Goal: Transaction & Acquisition: Download file/media

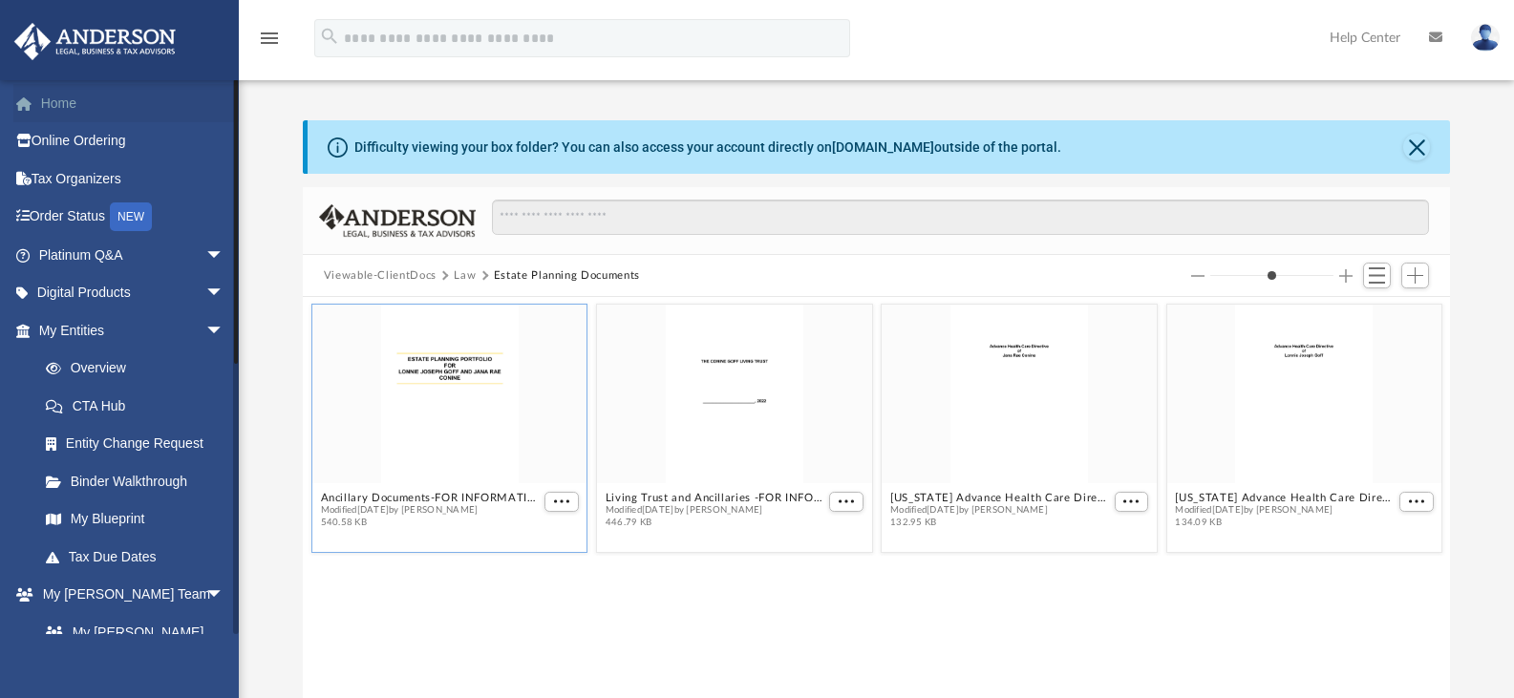
scroll to position [420, 1133]
click at [80, 95] on link "Home" at bounding box center [133, 103] width 240 height 38
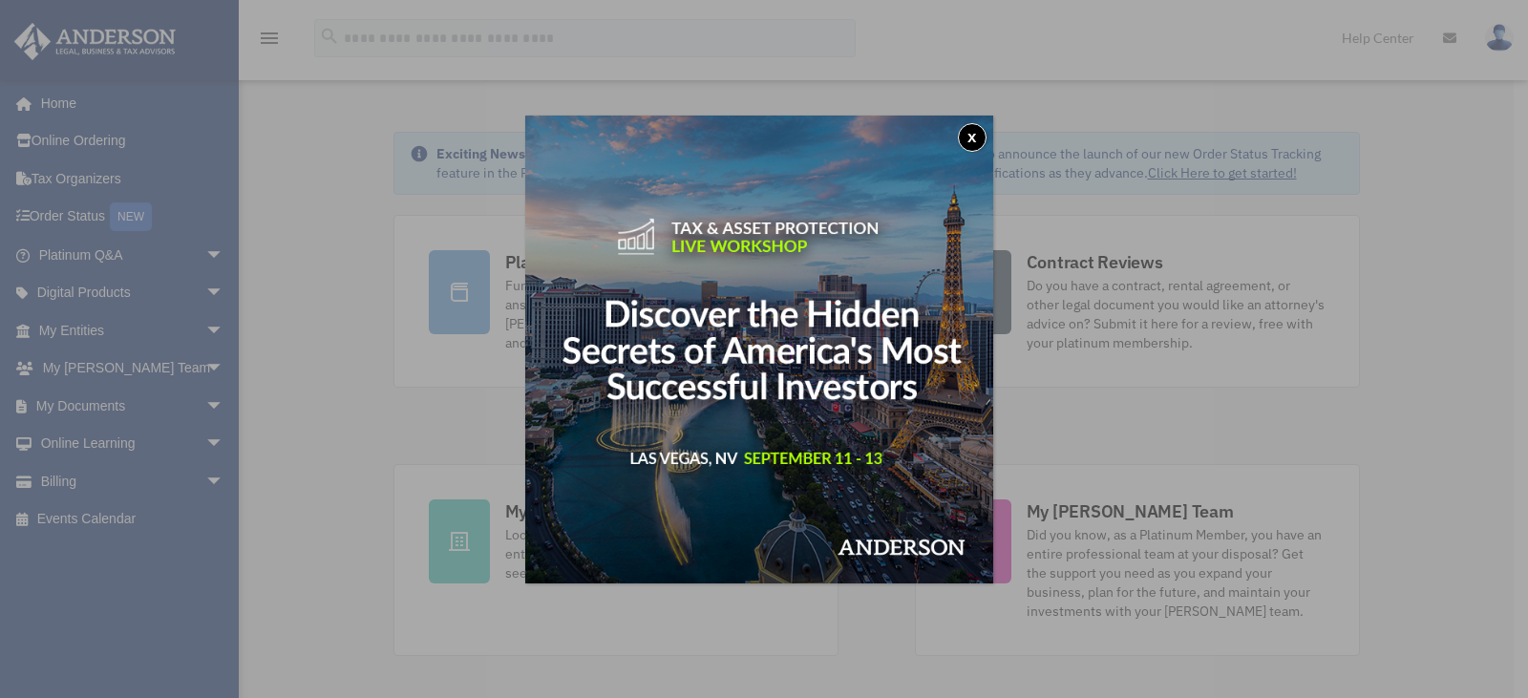
click at [974, 137] on button "x" at bounding box center [972, 137] width 29 height 29
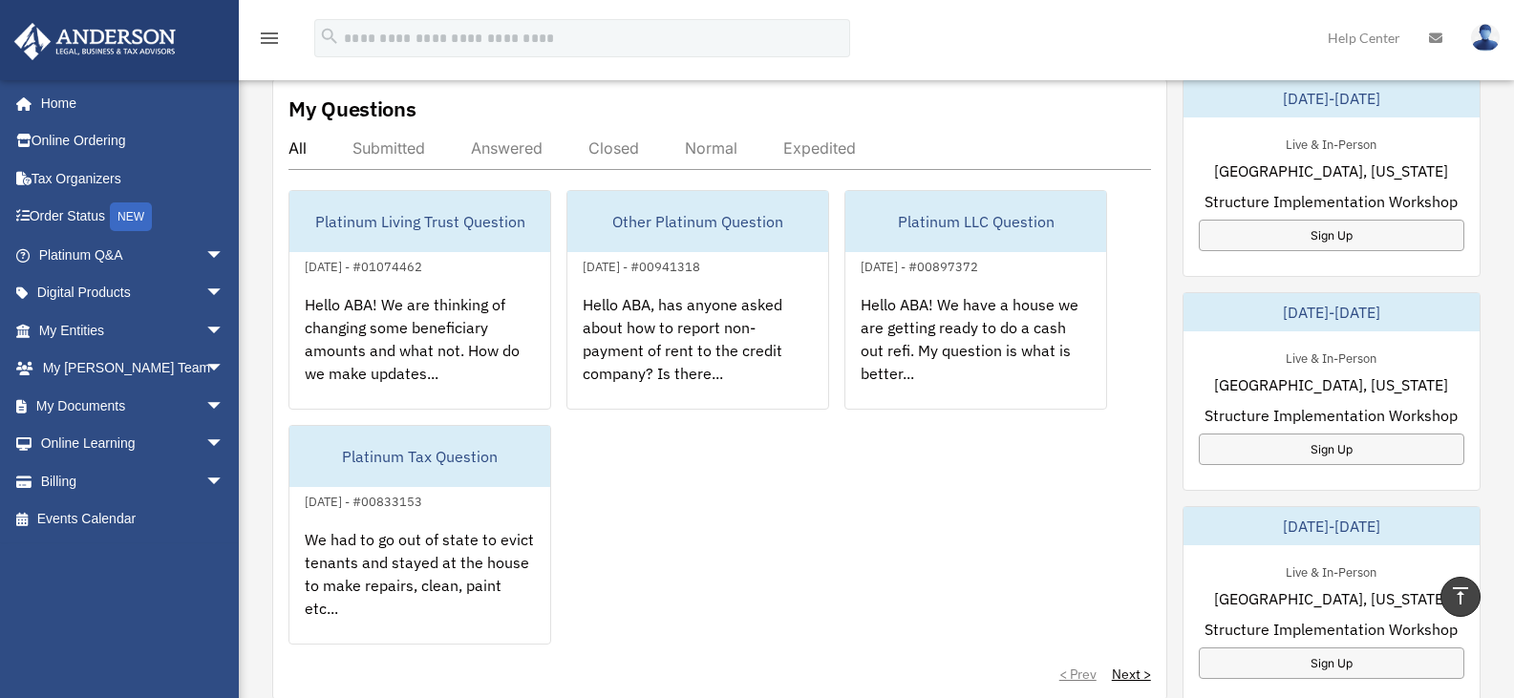
scroll to position [680, 0]
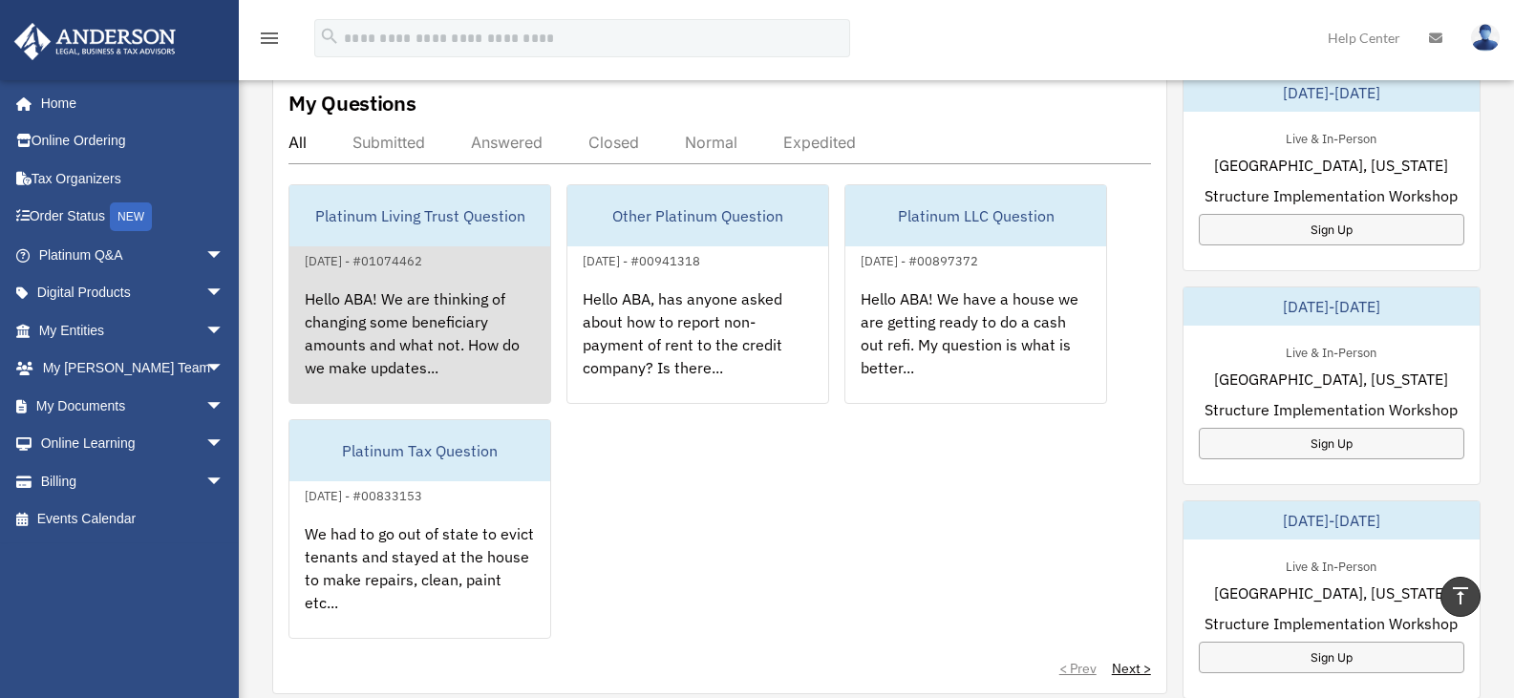
click at [476, 304] on div "Hello ABA! We are thinking of changing some beneficiary amounts and what not. H…" at bounding box center [419, 346] width 261 height 149
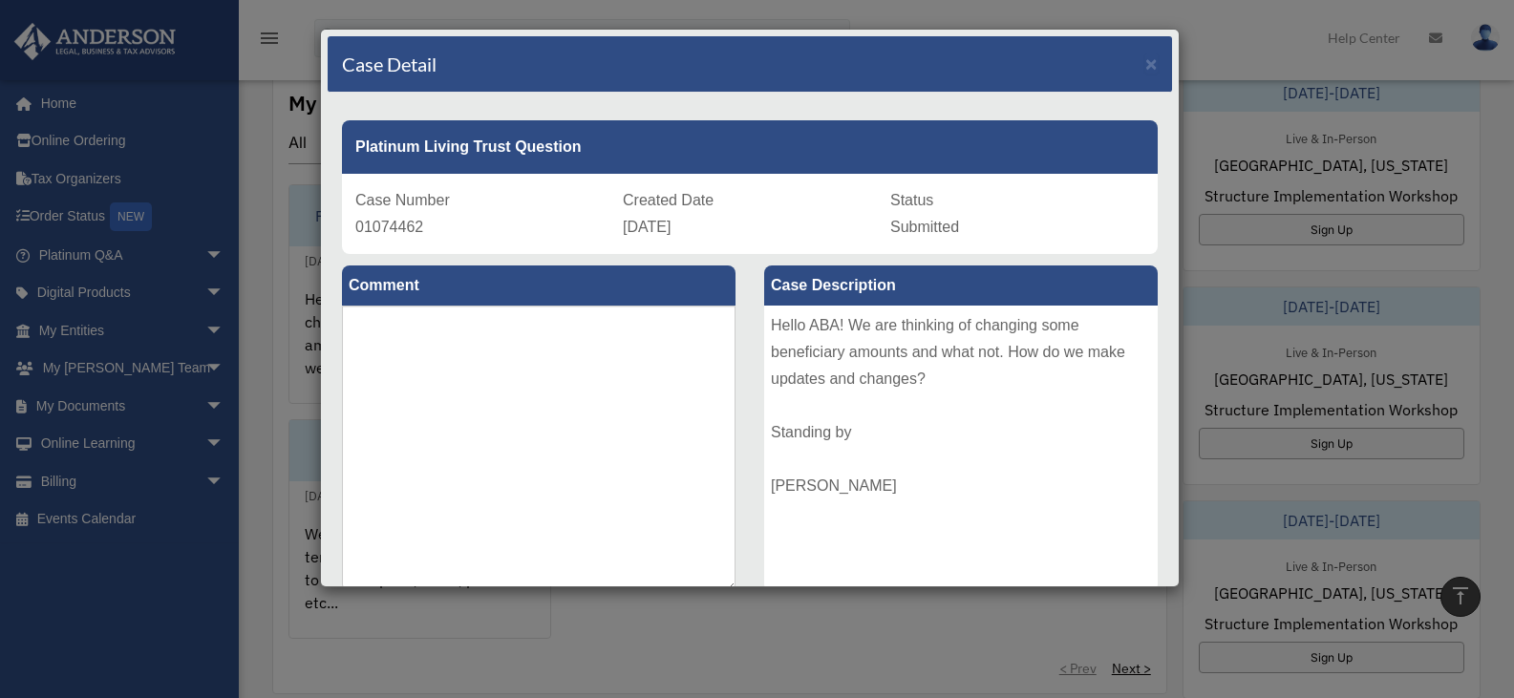
scroll to position [171, 0]
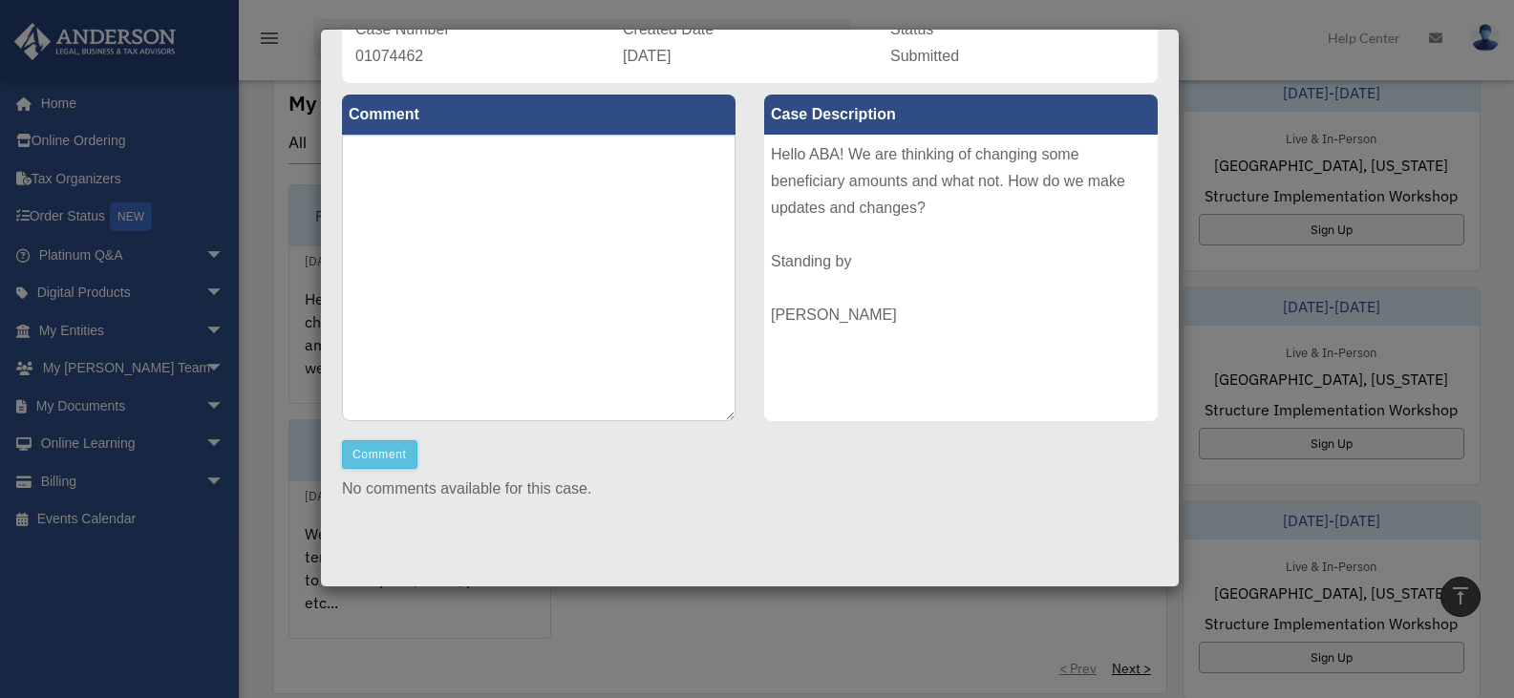
click at [1219, 128] on div "Case Detail × Platinum Living Trust Question Case Number 01074462 Created Date …" at bounding box center [757, 349] width 1514 height 698
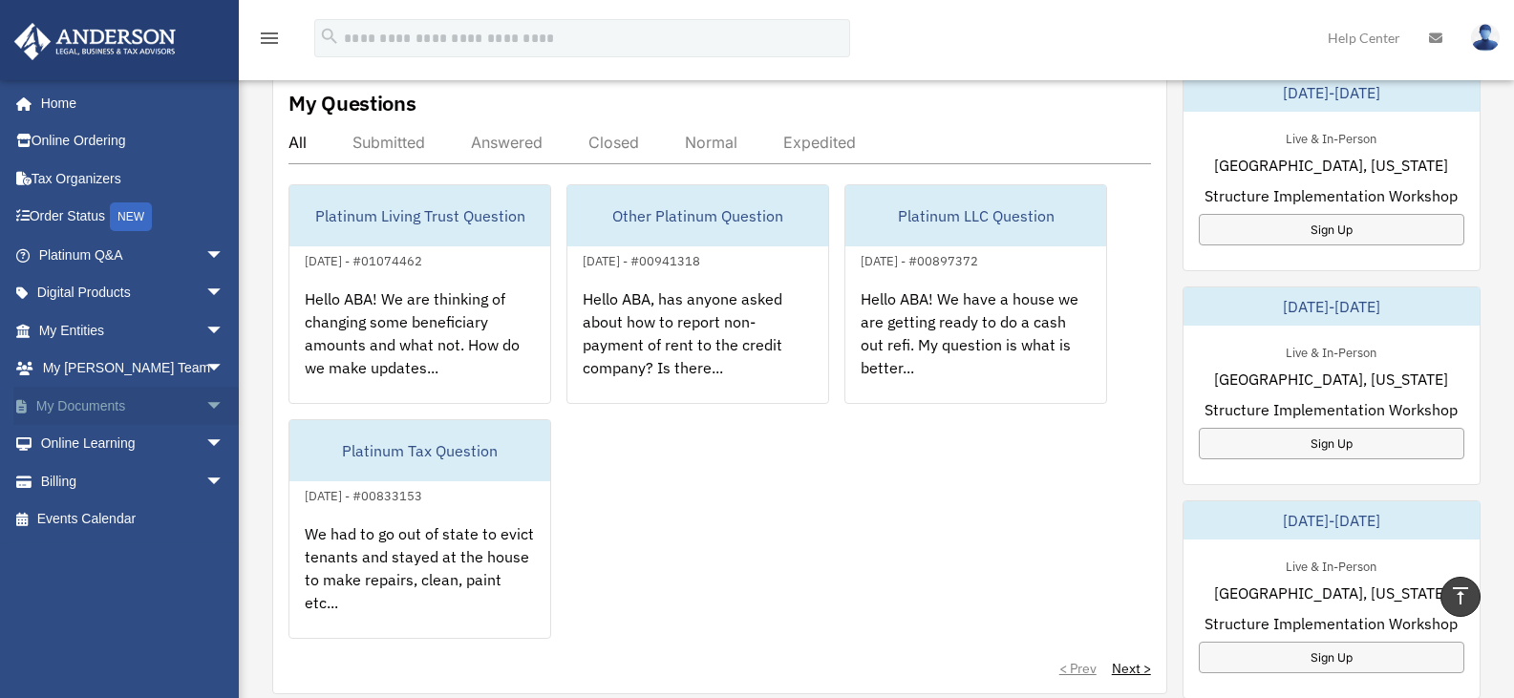
click at [205, 404] on span "arrow_drop_down" at bounding box center [224, 406] width 38 height 39
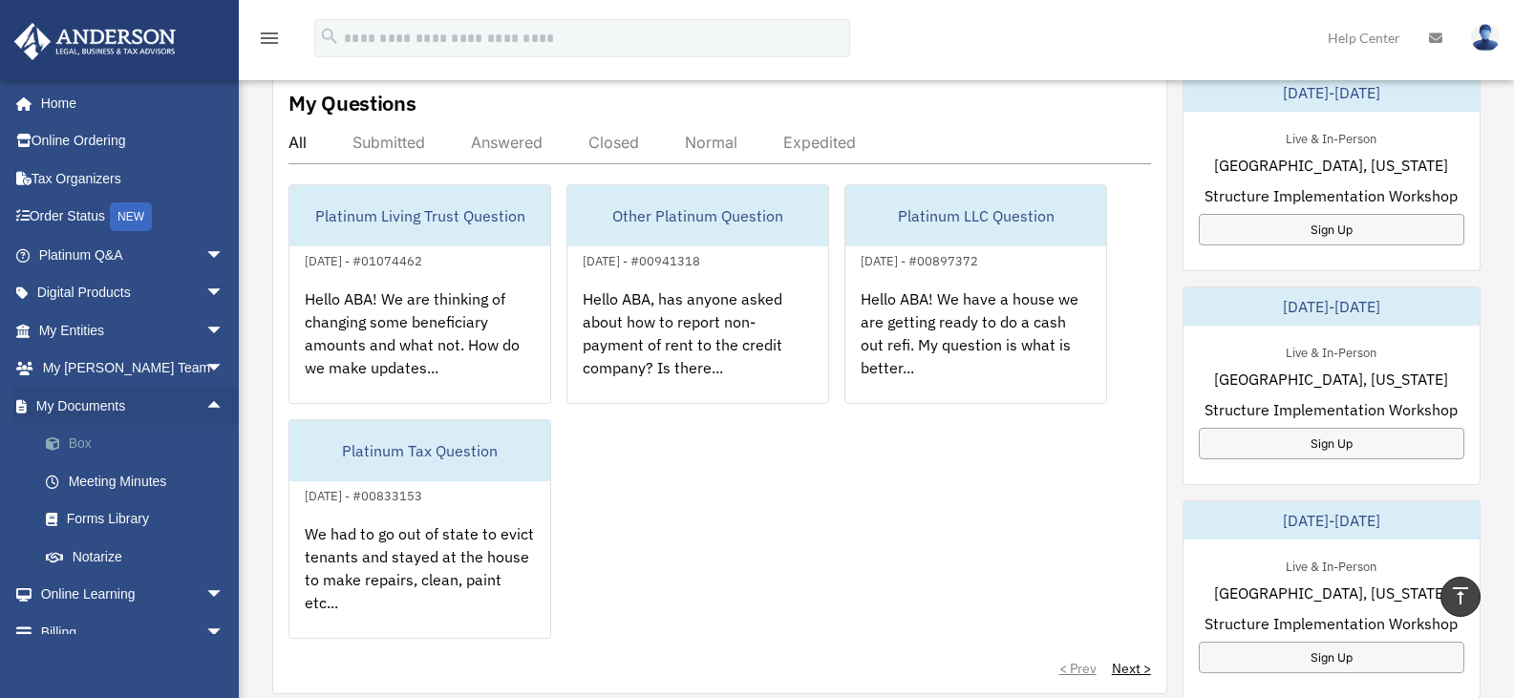
click at [86, 450] on link "Box" at bounding box center [140, 444] width 226 height 38
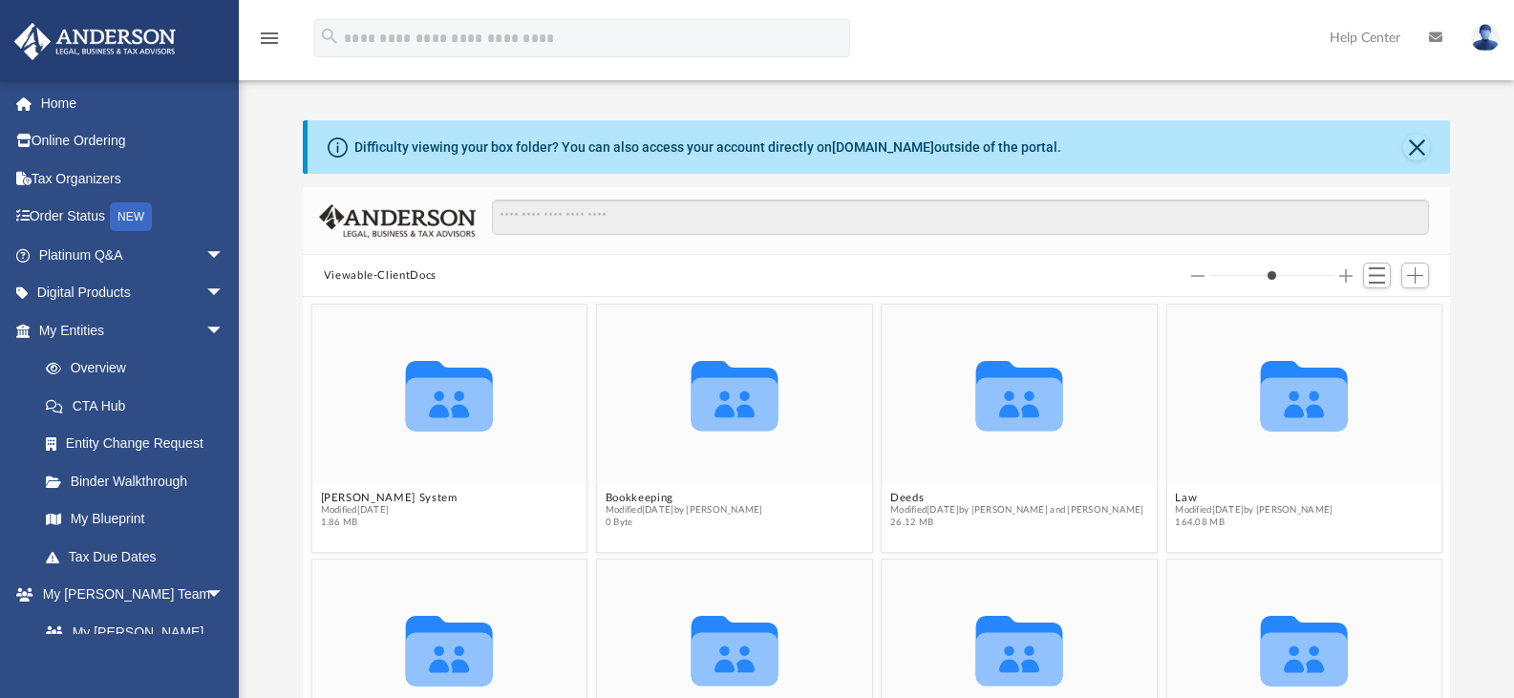
scroll to position [420, 1133]
click at [1175, 495] on button "Law" at bounding box center [1254, 498] width 158 height 12
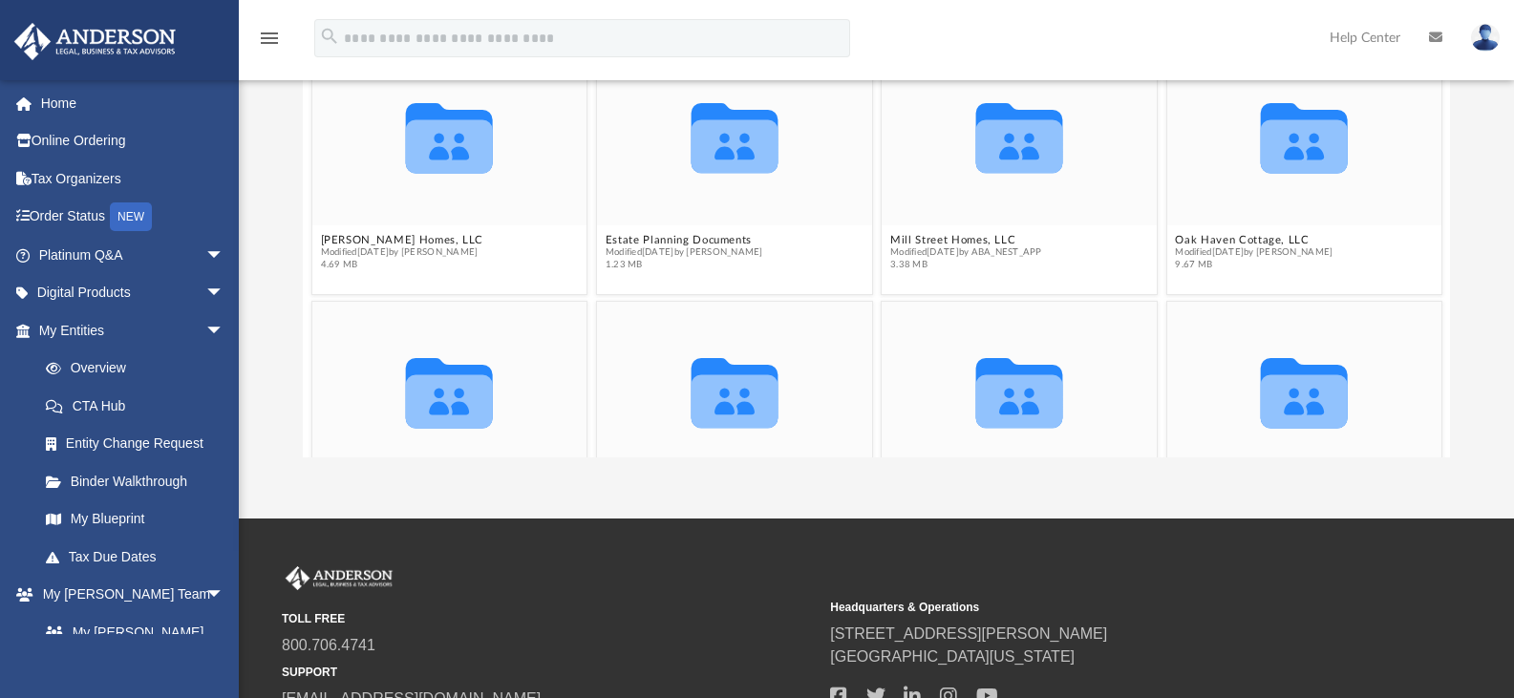
scroll to position [244, 0]
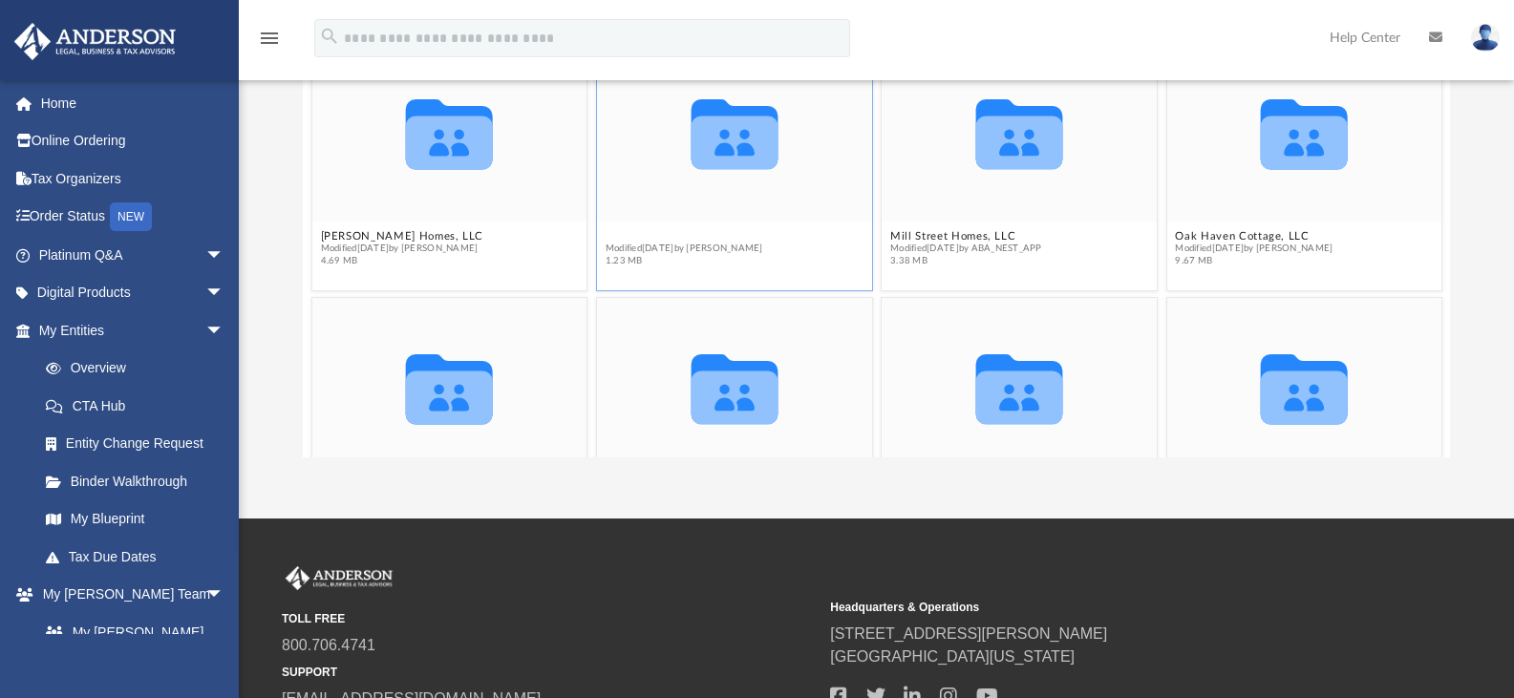
click at [714, 232] on button "Estate Planning Documents" at bounding box center [685, 236] width 158 height 12
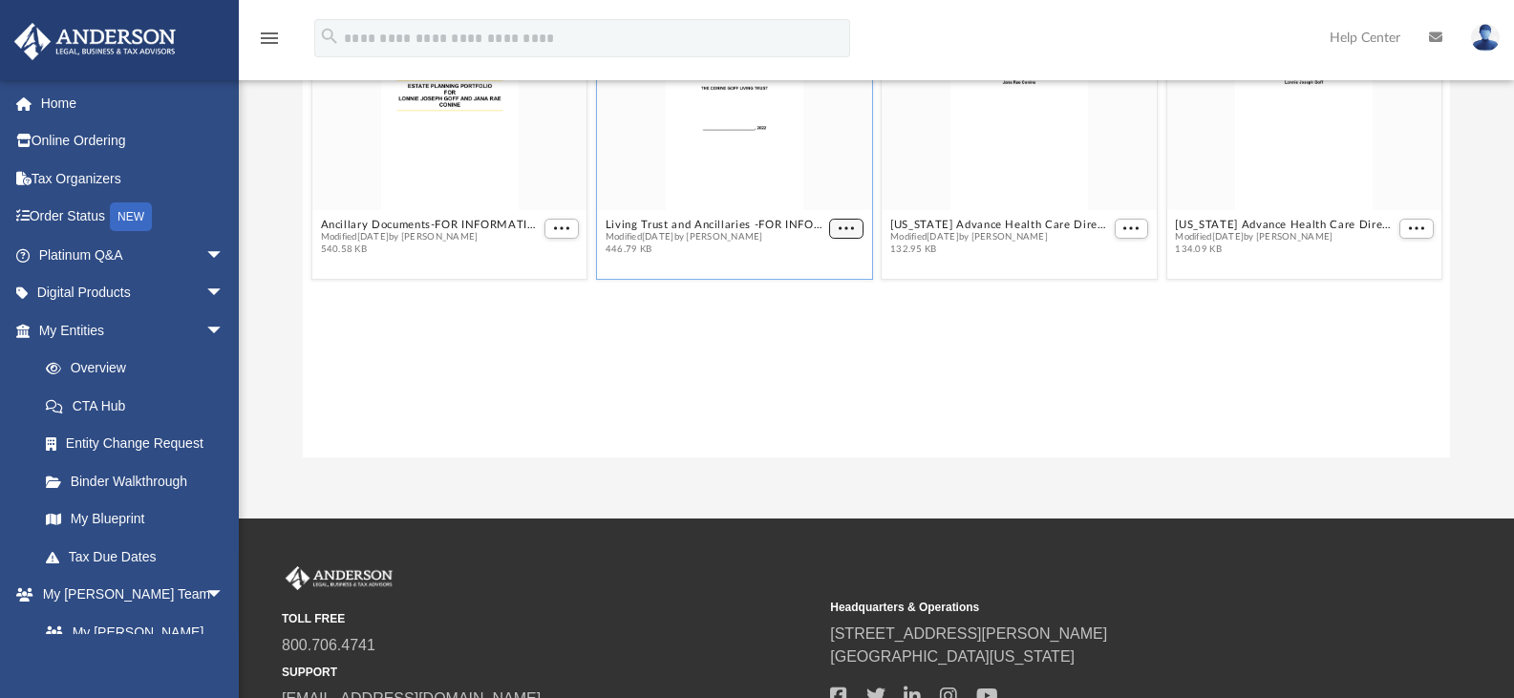
click at [851, 236] on button "More options" at bounding box center [846, 229] width 34 height 20
click at [830, 291] on li "Download" at bounding box center [824, 294] width 55 height 20
